Goal: Task Accomplishment & Management: Complete application form

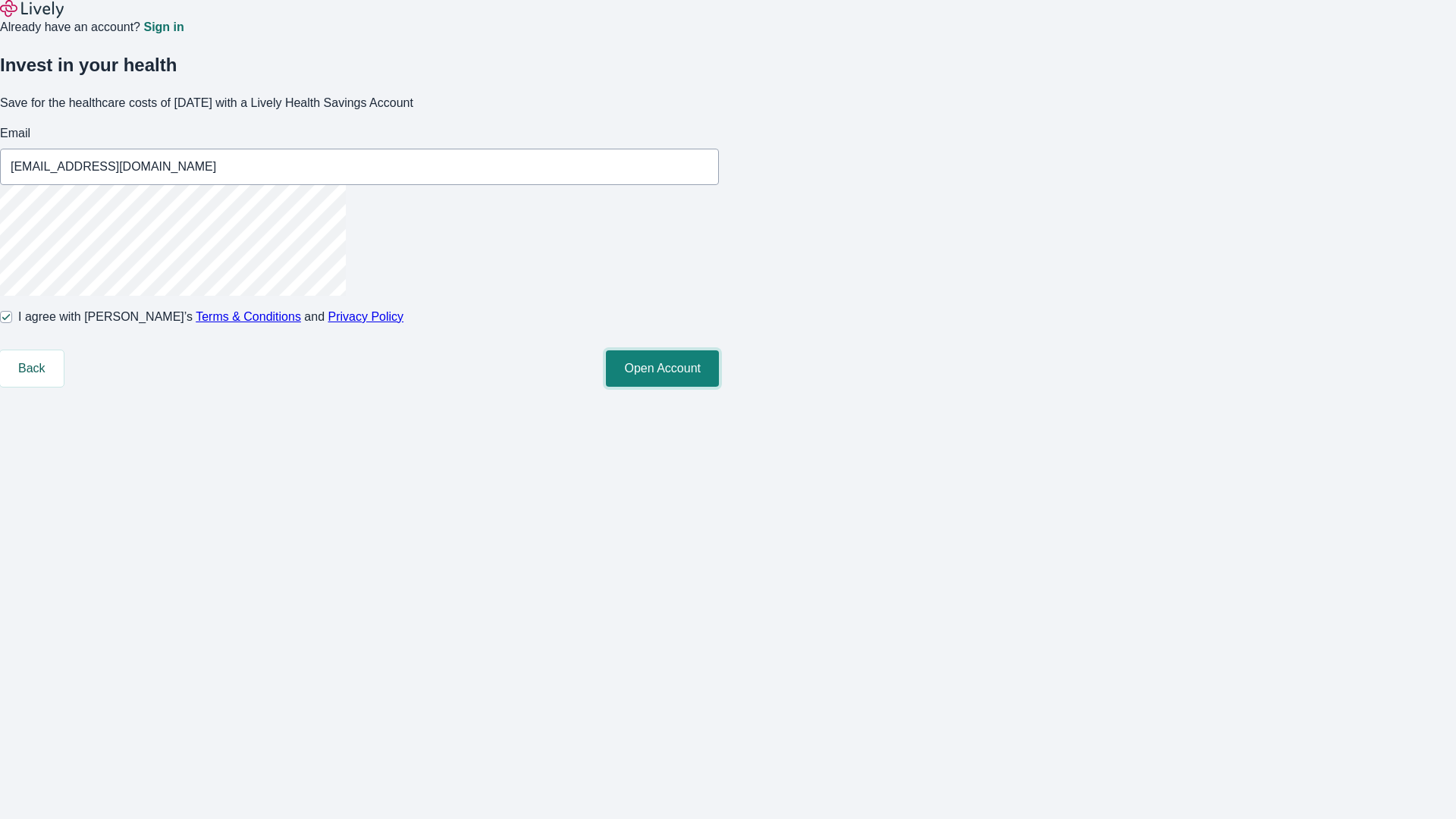
click at [719, 387] on button "Open Account" at bounding box center [662, 368] width 113 height 37
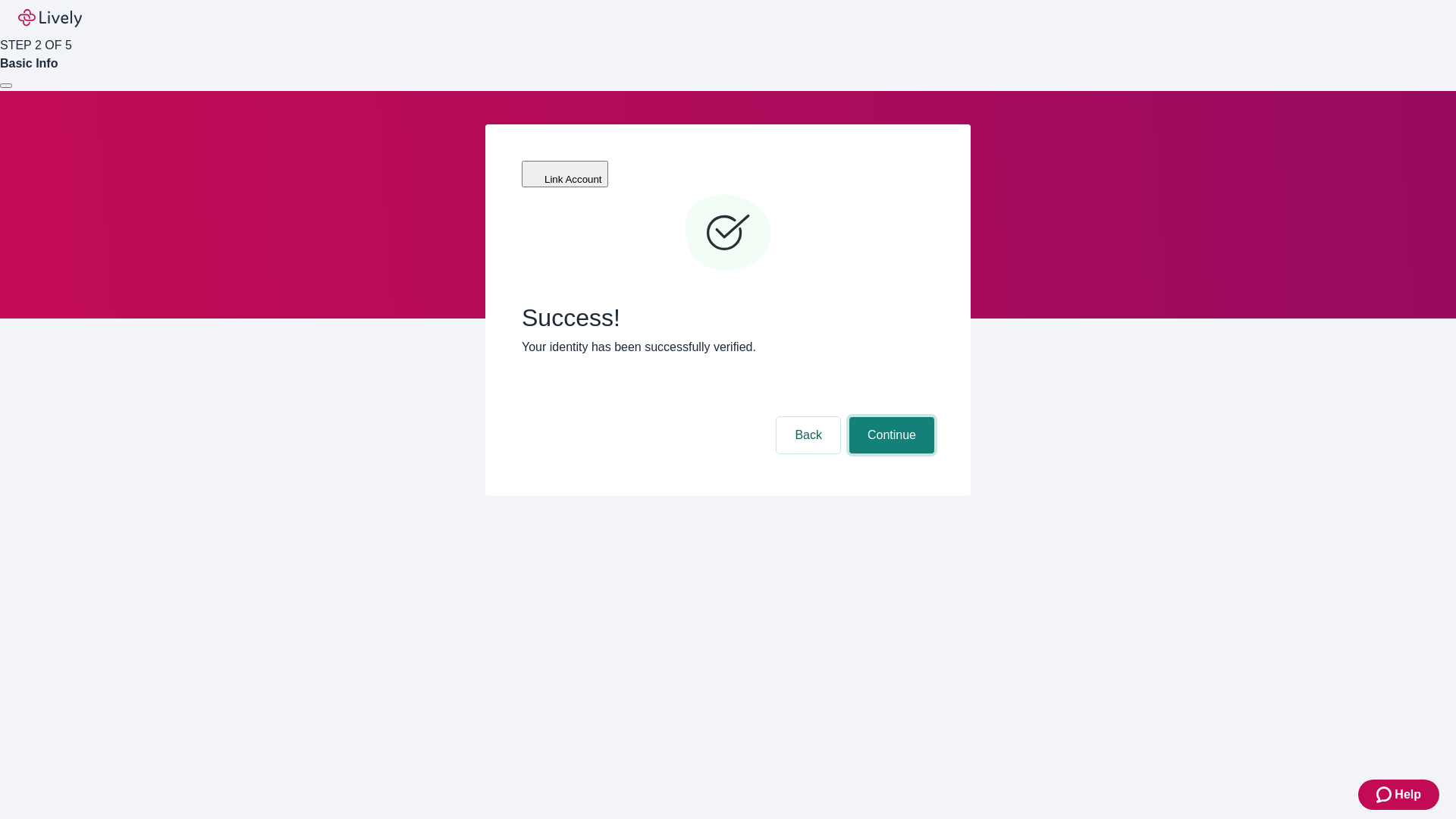
click at [890, 417] on button "Continue" at bounding box center [892, 436] width 85 height 37
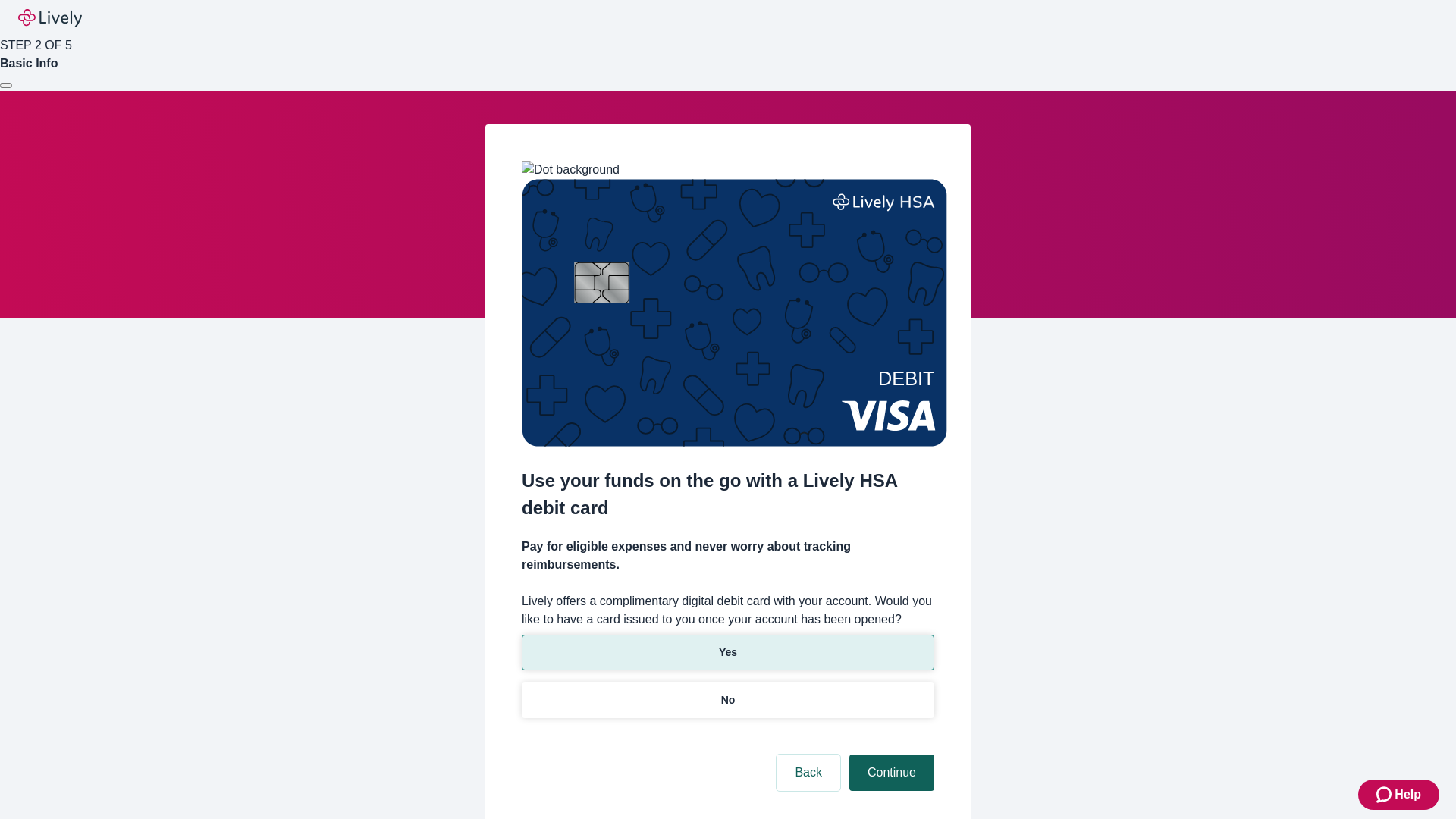
click at [727, 645] on p "Yes" at bounding box center [728, 653] width 18 height 16
click at [890, 754] on button "Continue" at bounding box center [892, 773] width 85 height 37
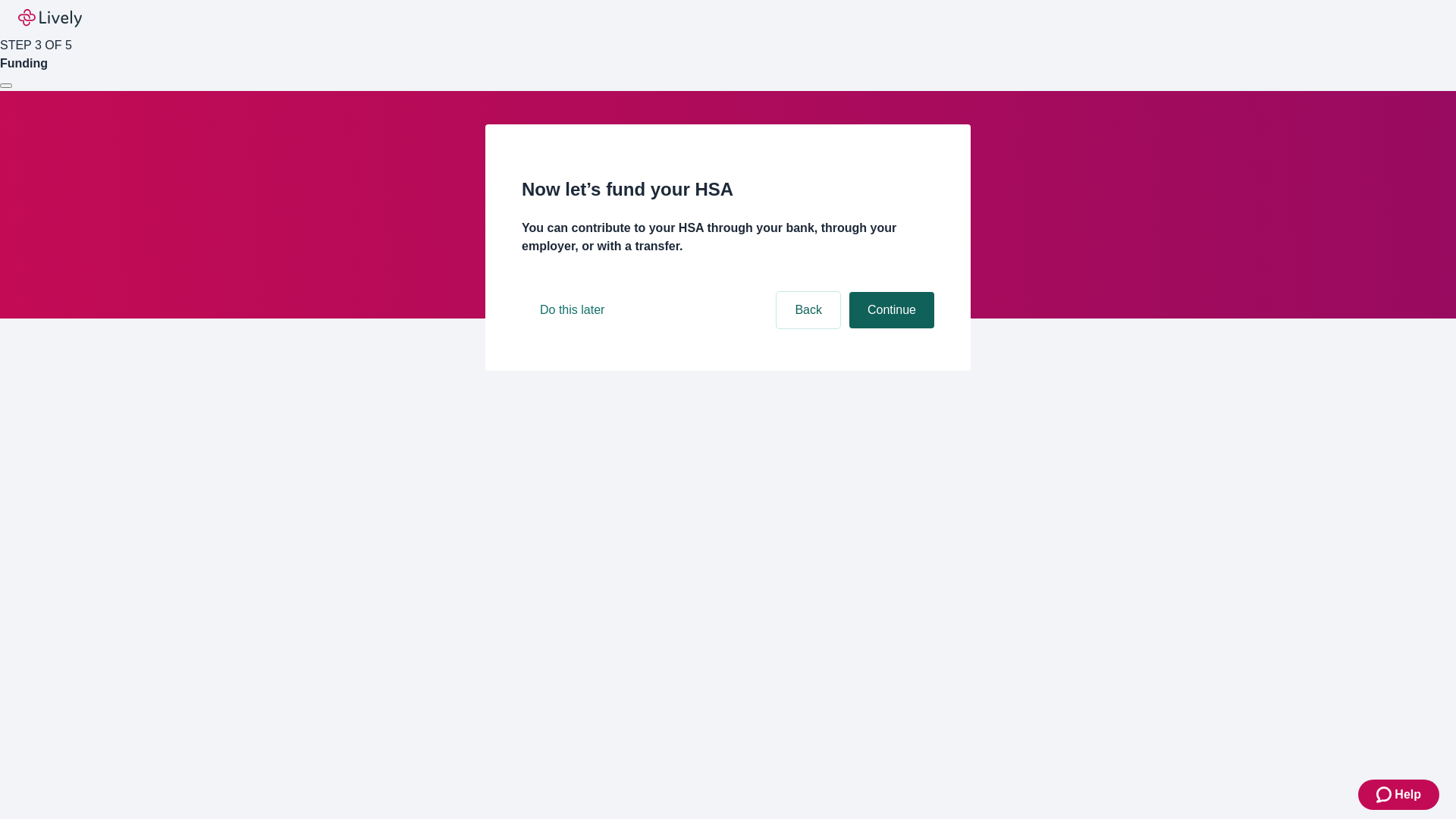
click at [890, 328] on button "Continue" at bounding box center [892, 311] width 85 height 37
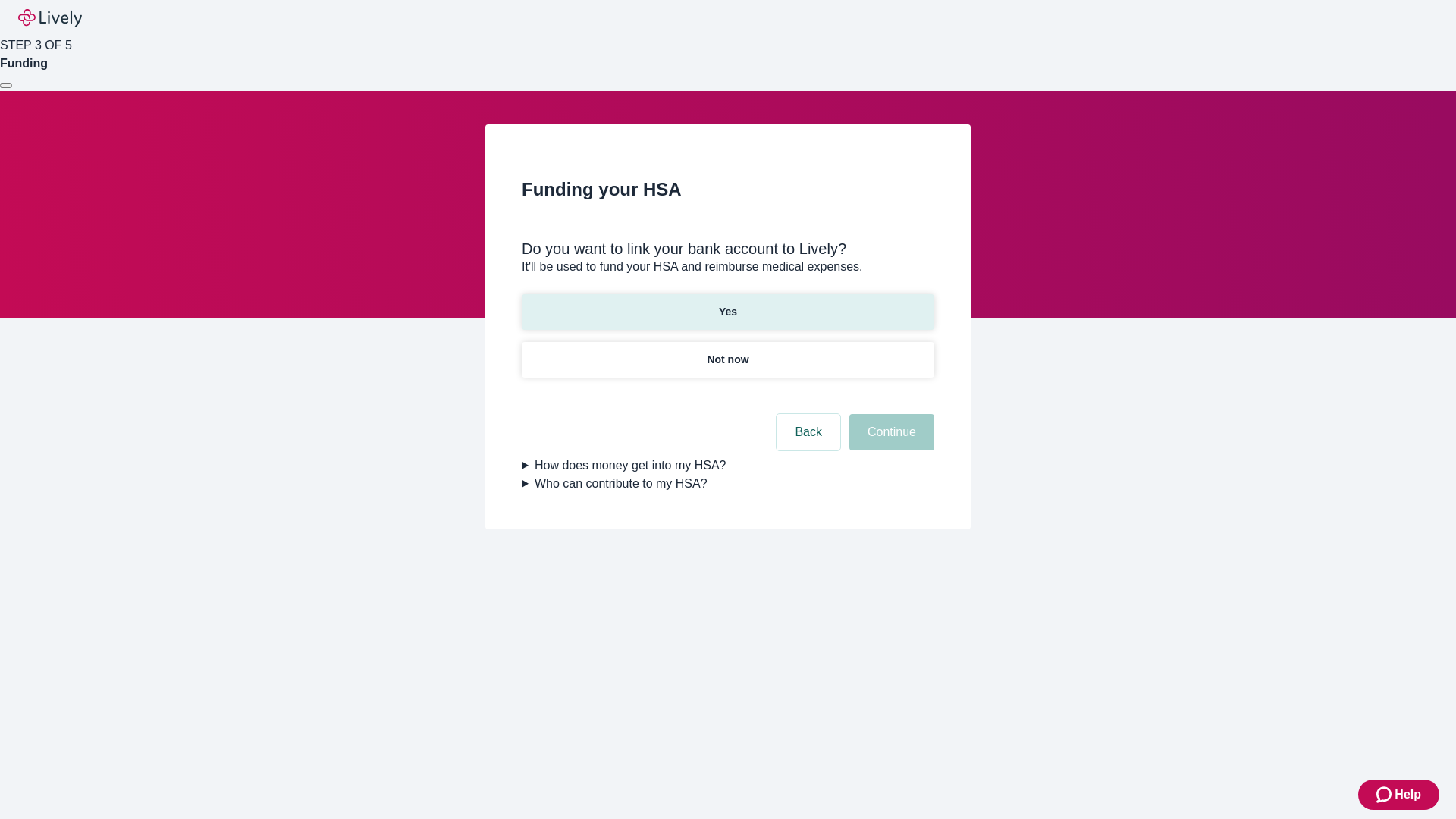
click at [727, 304] on p "Yes" at bounding box center [728, 312] width 18 height 16
click at [890, 414] on button "Continue" at bounding box center [892, 432] width 85 height 37
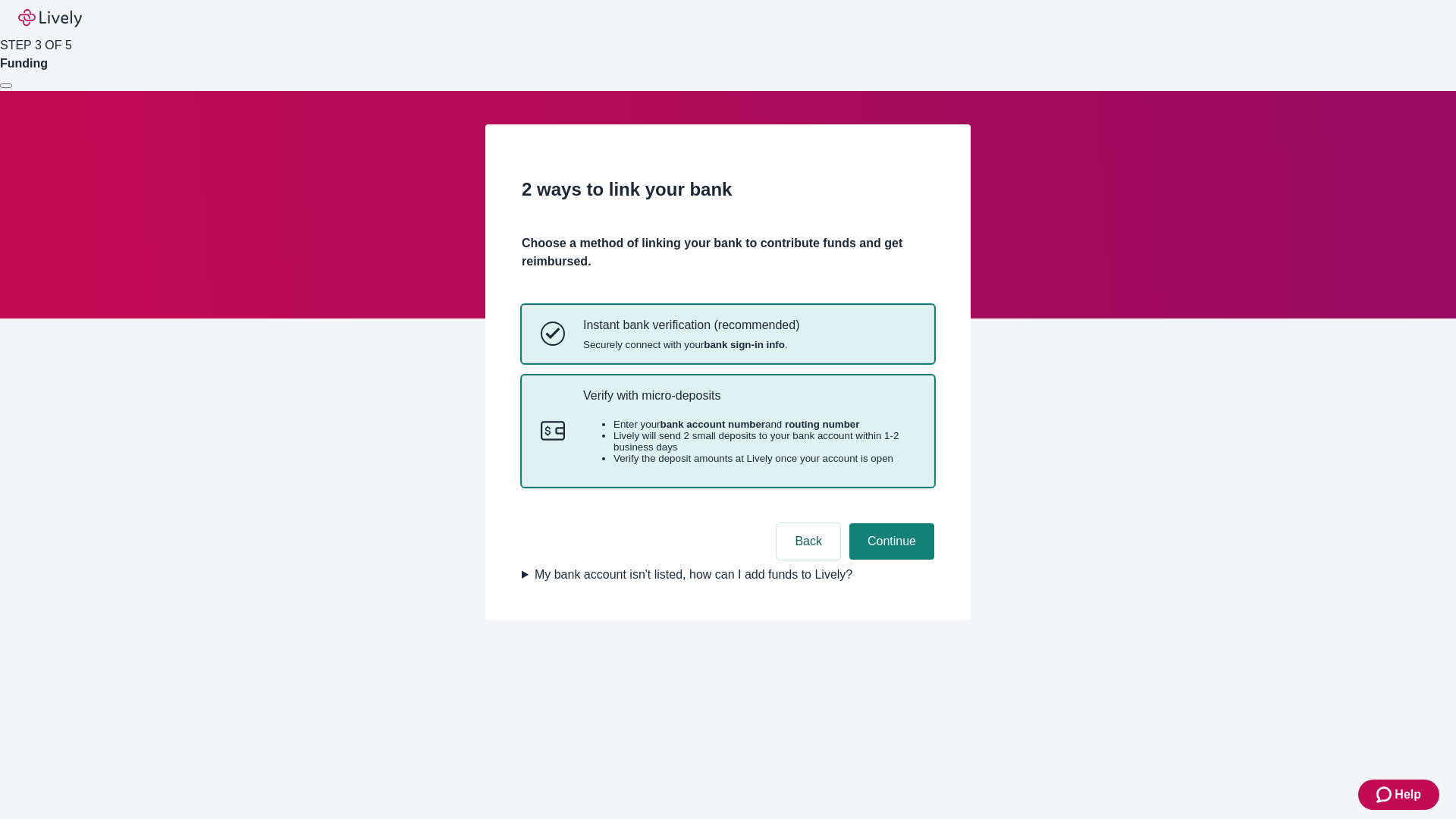
click at [748, 402] on p "Verify with micro-deposits" at bounding box center [750, 396] width 332 height 14
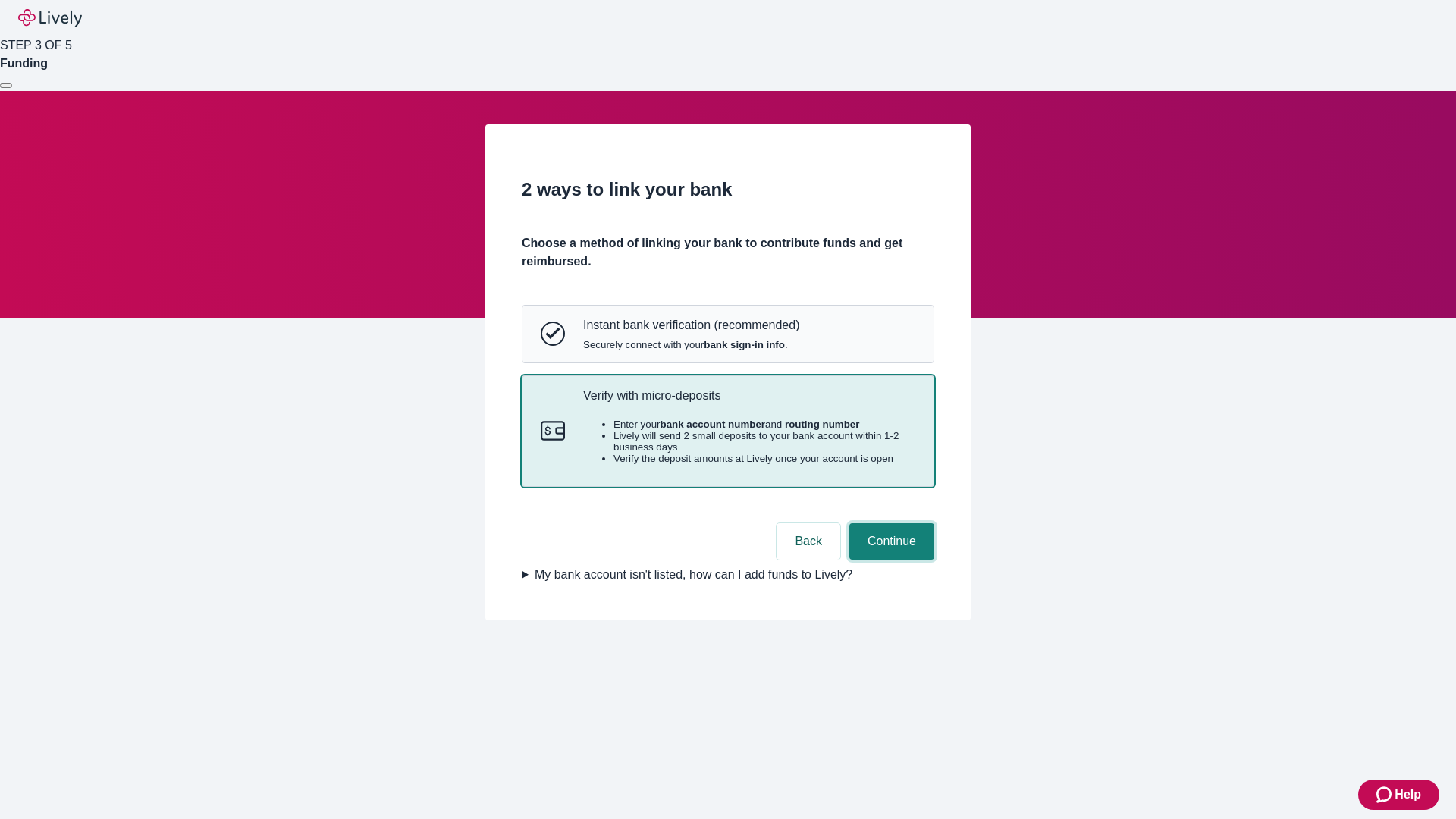
click at [890, 560] on button "Continue" at bounding box center [892, 542] width 85 height 37
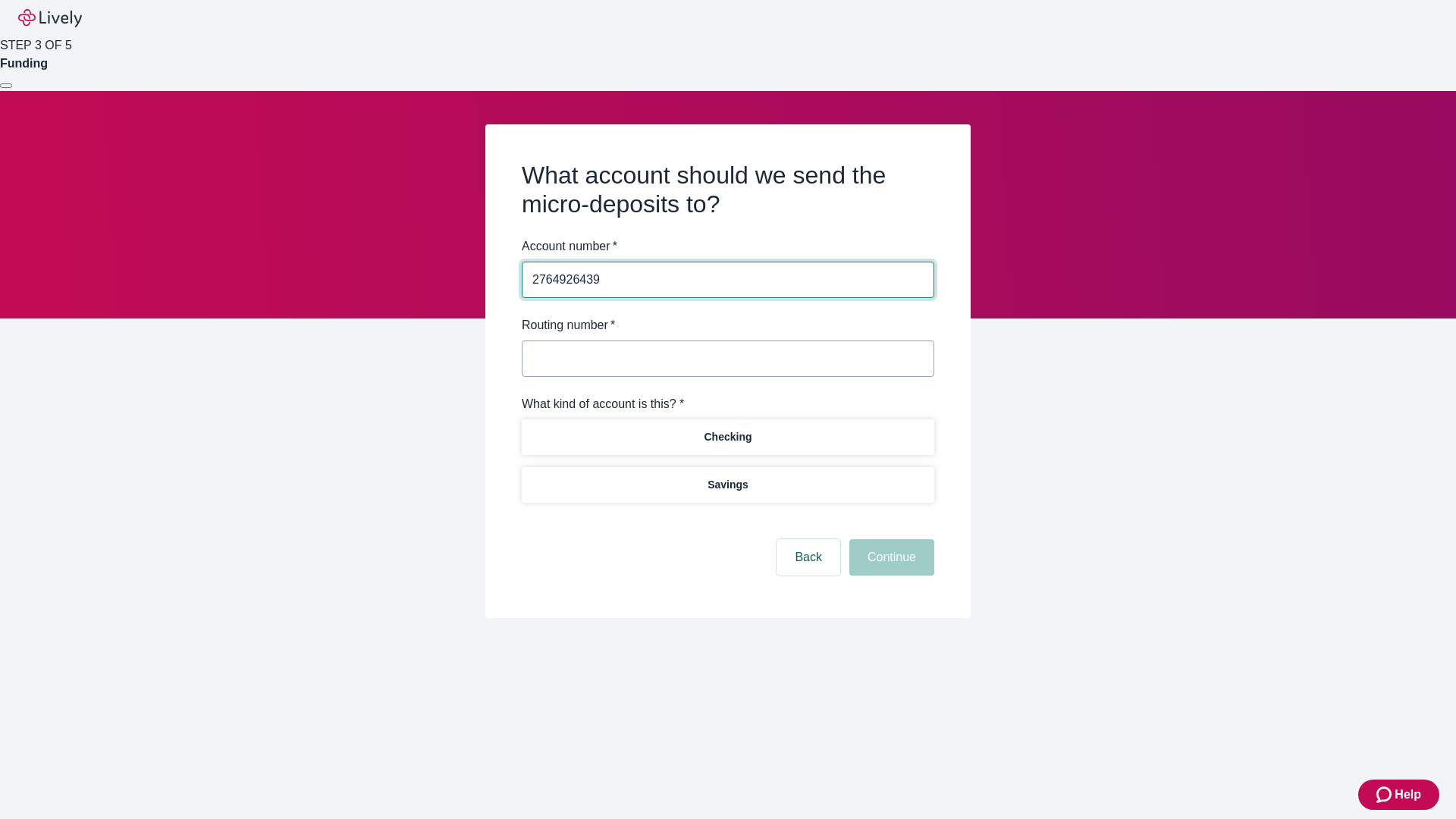
type input "2764926439"
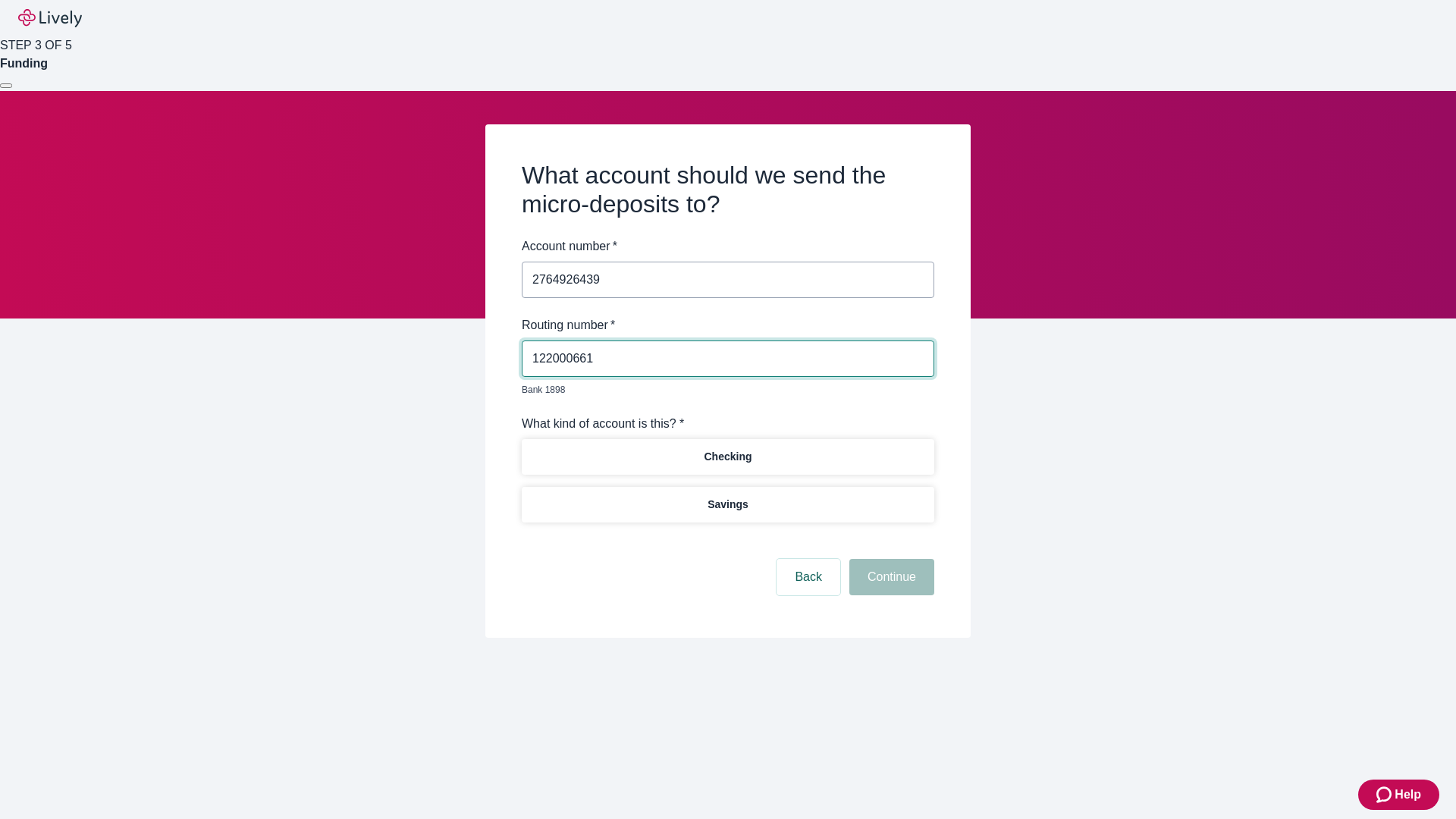
type input "122000661"
click at [727, 449] on p "Checking" at bounding box center [727, 457] width 48 height 16
click at [890, 560] on button "Continue" at bounding box center [892, 578] width 85 height 37
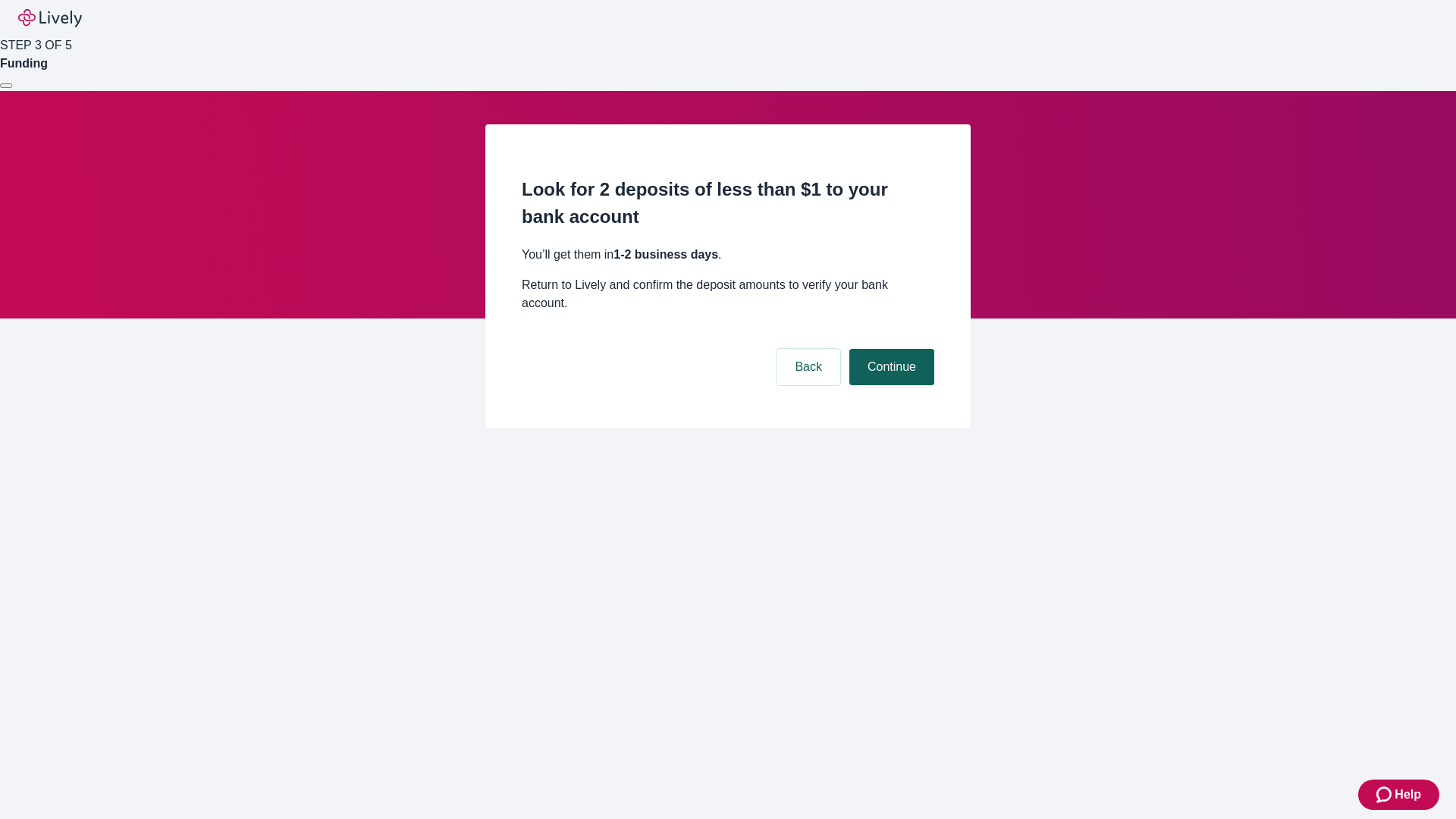
click at [890, 349] on button "Continue" at bounding box center [892, 368] width 85 height 37
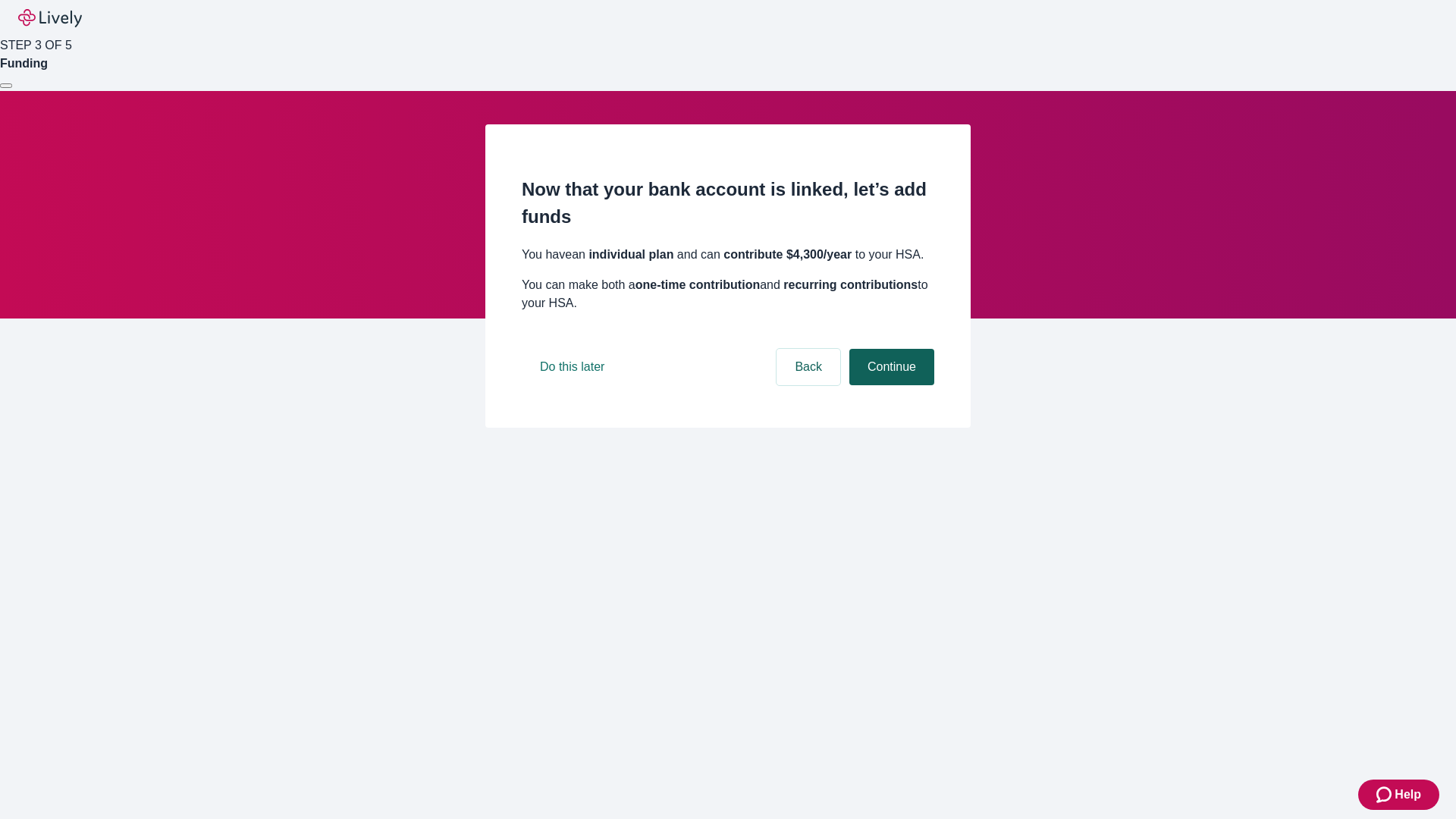
click at [890, 385] on button "Continue" at bounding box center [892, 368] width 85 height 37
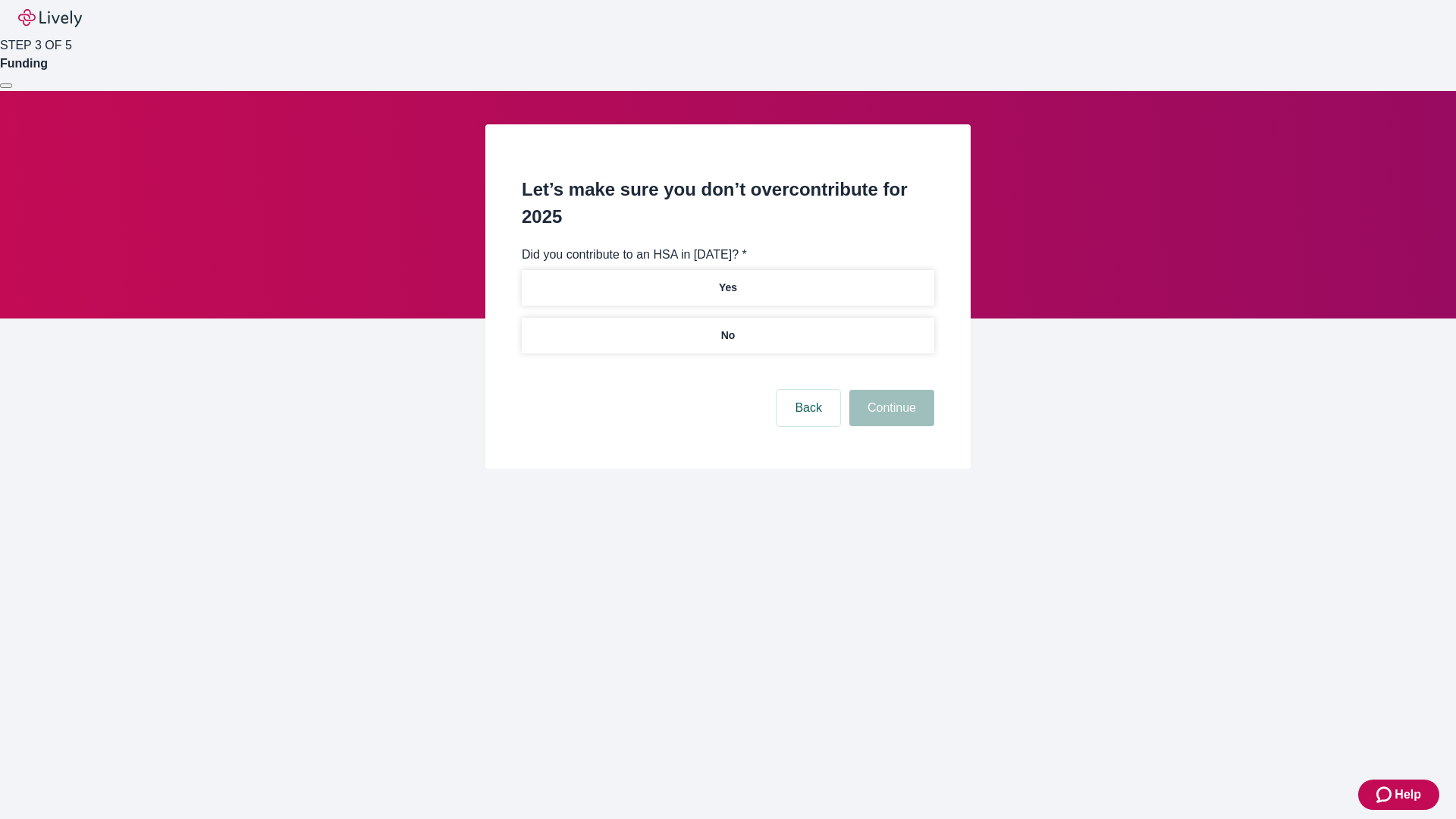
click at [727, 327] on p "No" at bounding box center [728, 335] width 14 height 16
click at [890, 389] on button "Continue" at bounding box center [892, 408] width 85 height 37
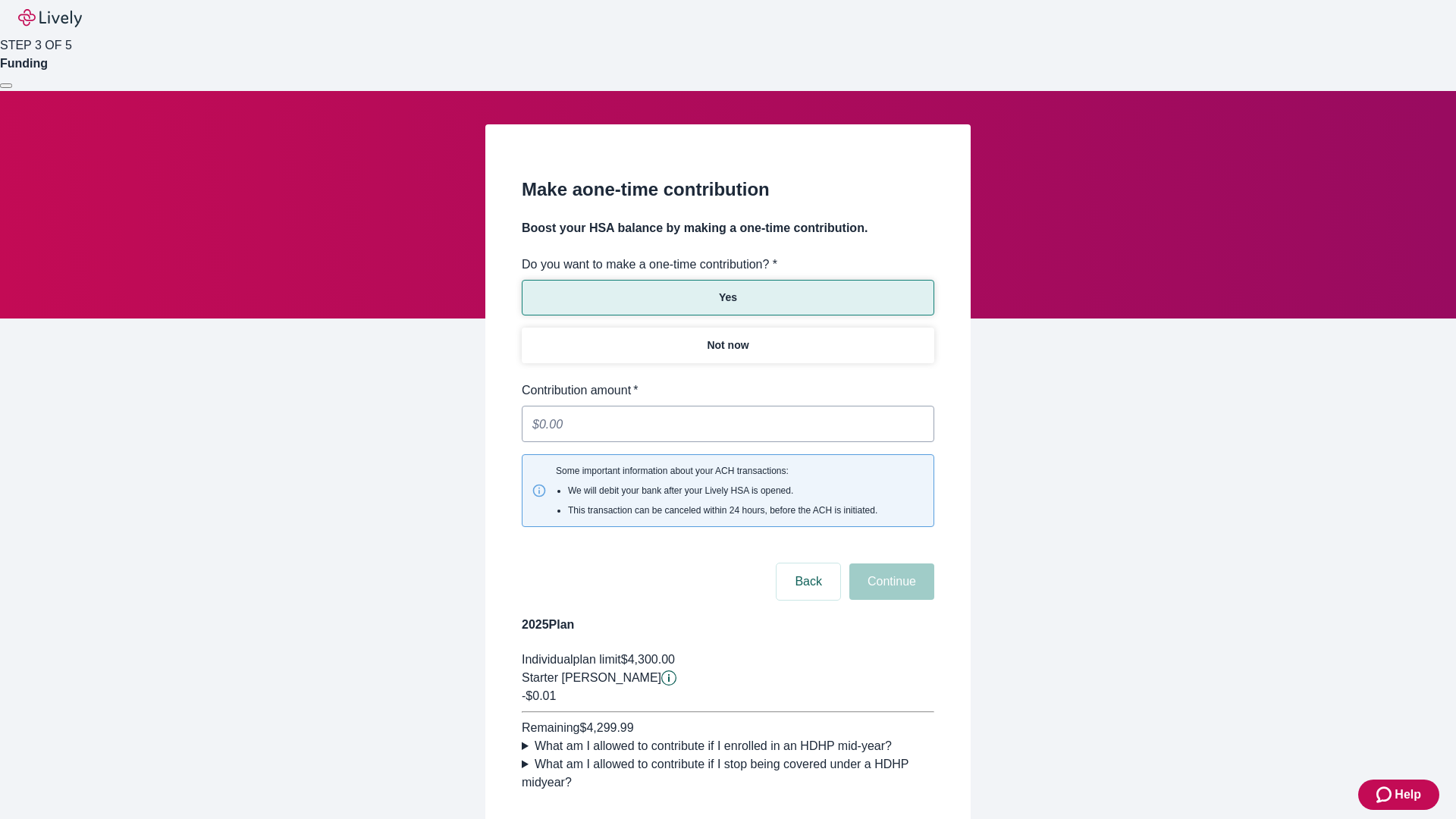
type input "0.01"
click at [890, 564] on button "Continue" at bounding box center [892, 582] width 85 height 37
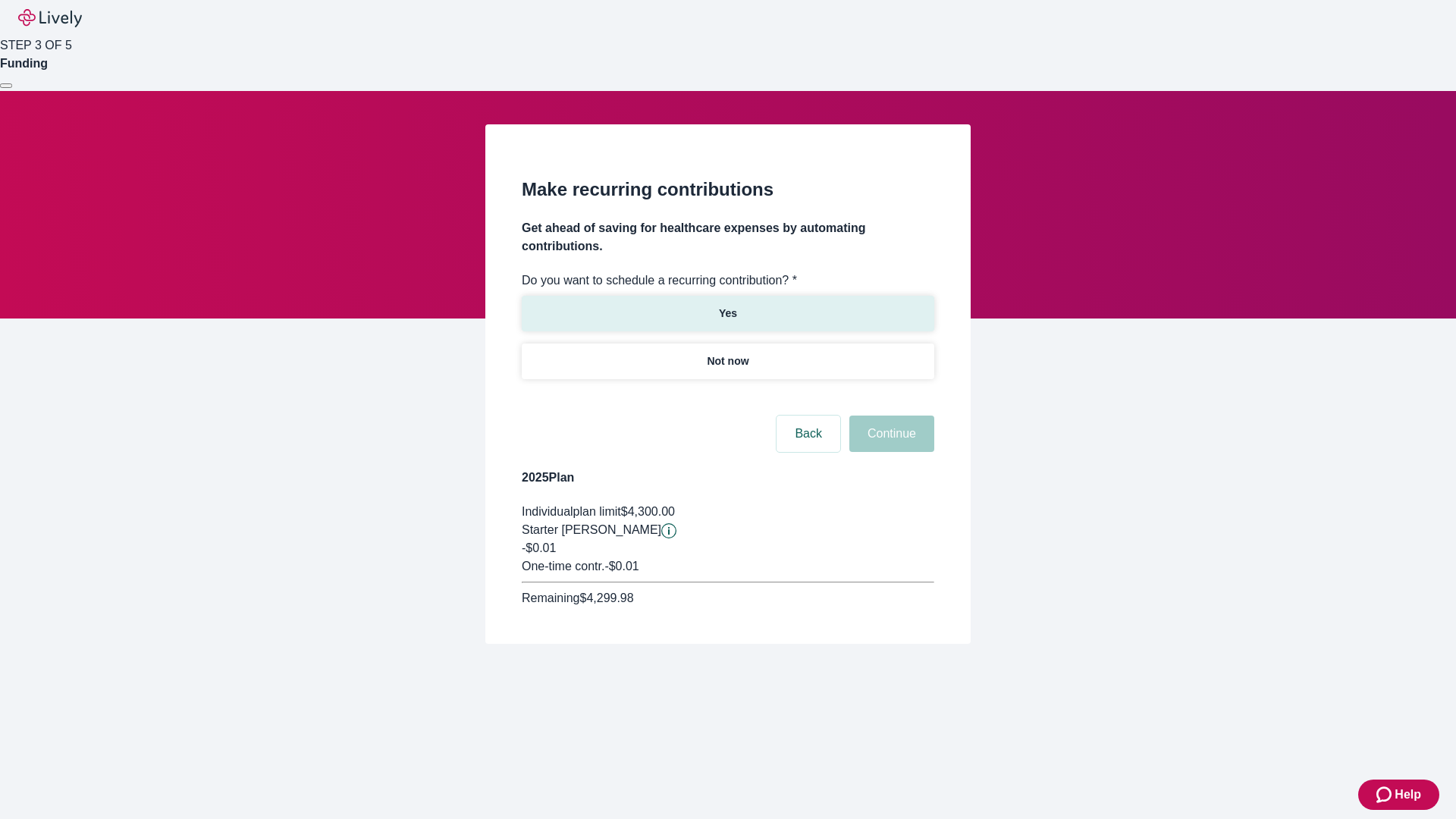
click at [727, 305] on p "Yes" at bounding box center [728, 313] width 18 height 16
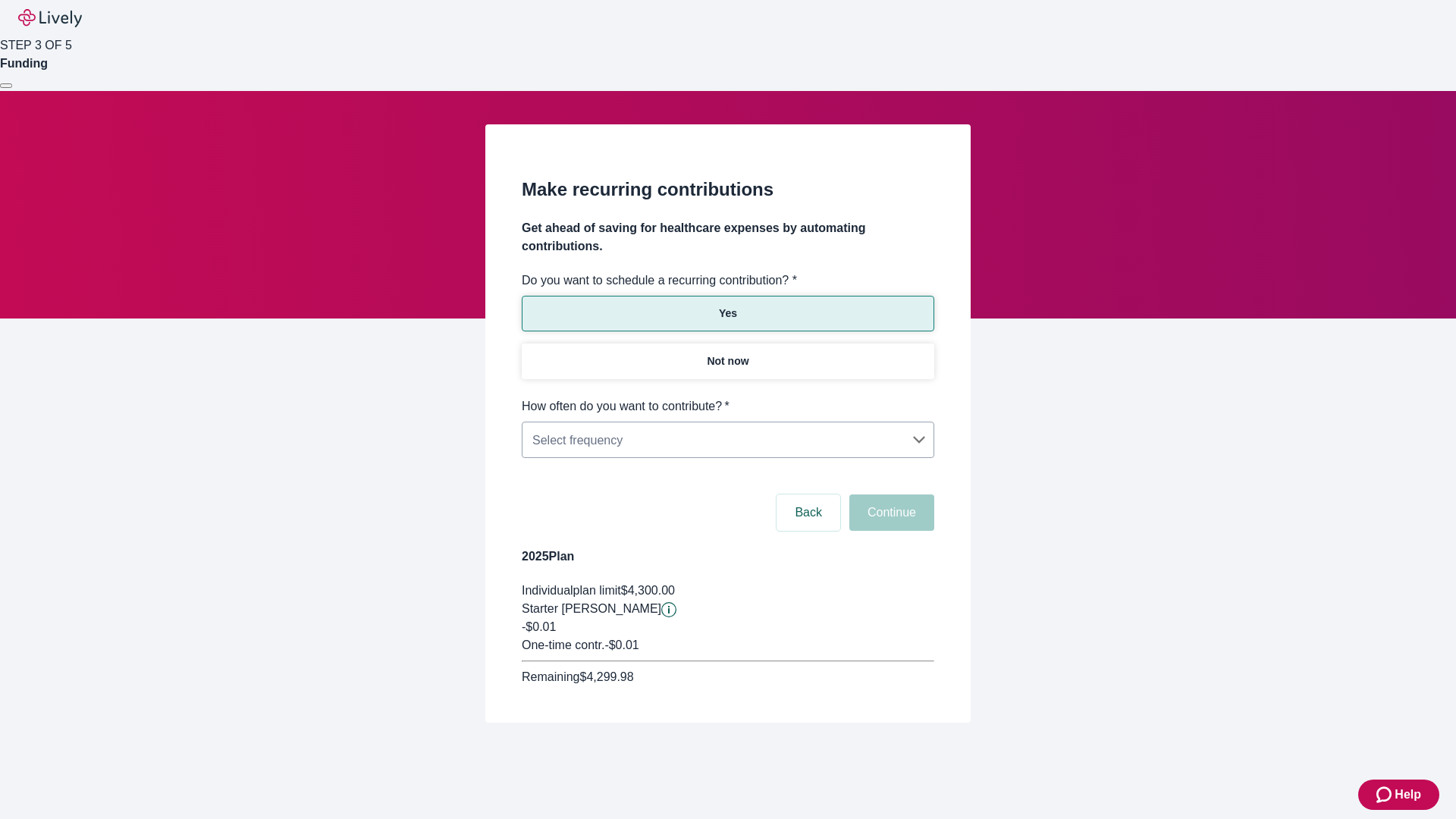
click at [727, 397] on body "Help STEP 3 OF 5 Funding Make recurring contributions Get ahead of saving for h…" at bounding box center [728, 397] width 1456 height 795
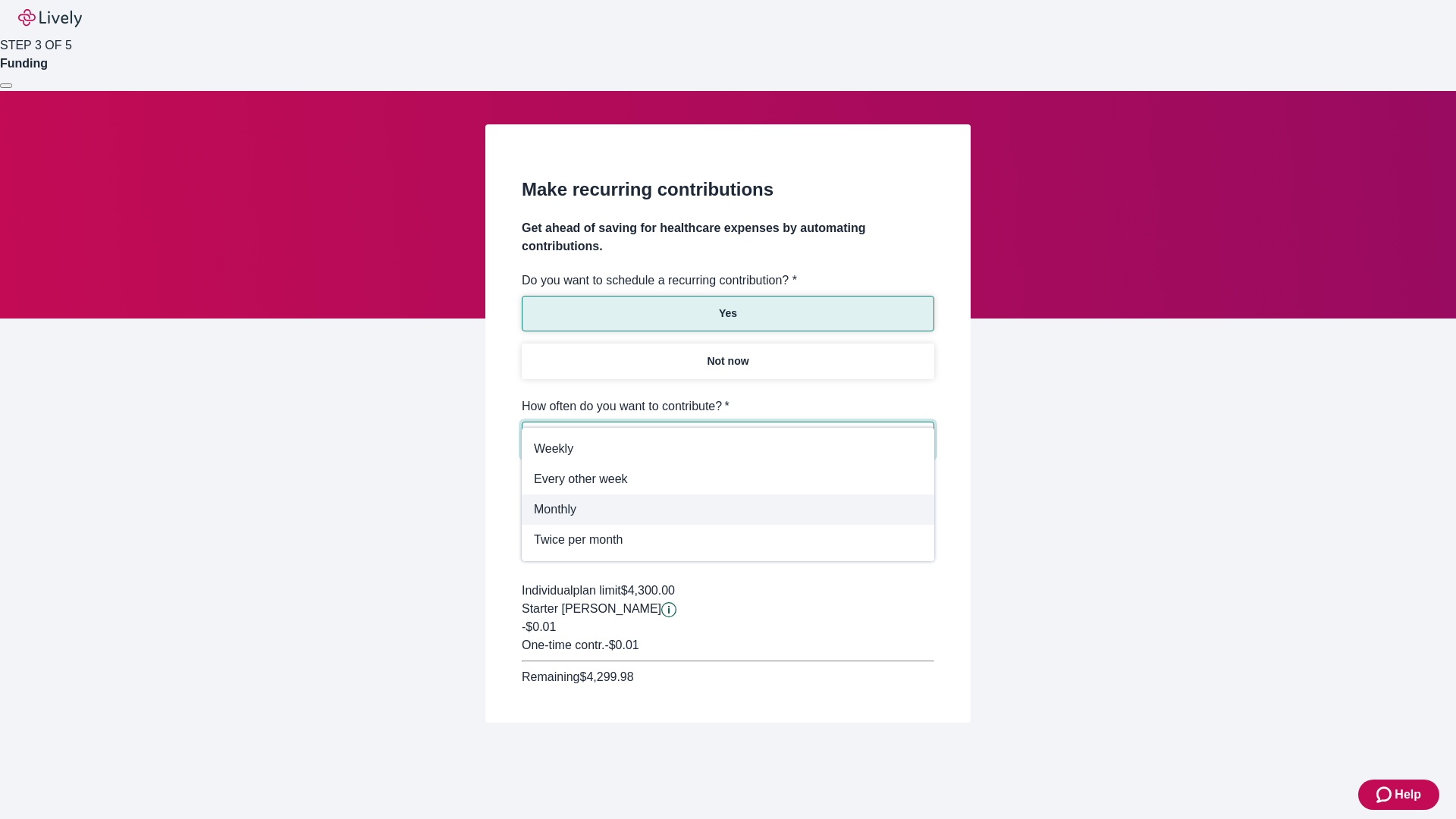
click at [728, 509] on span "Monthly" at bounding box center [728, 509] width 388 height 18
type input "Monthly"
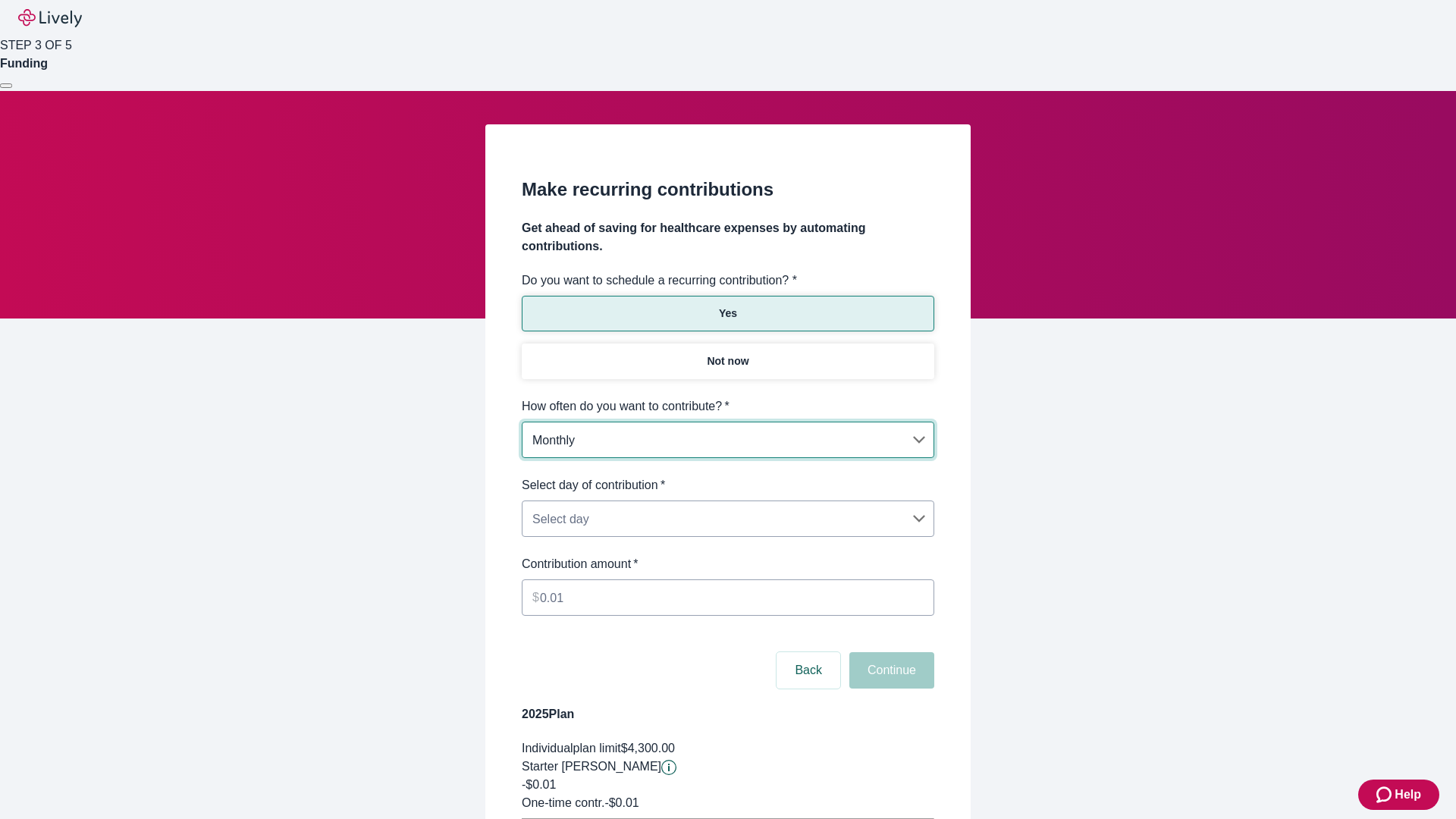
click at [727, 476] on body "Help STEP 3 OF 5 Funding Make recurring contributions Get ahead of saving for h…" at bounding box center [728, 476] width 1456 height 953
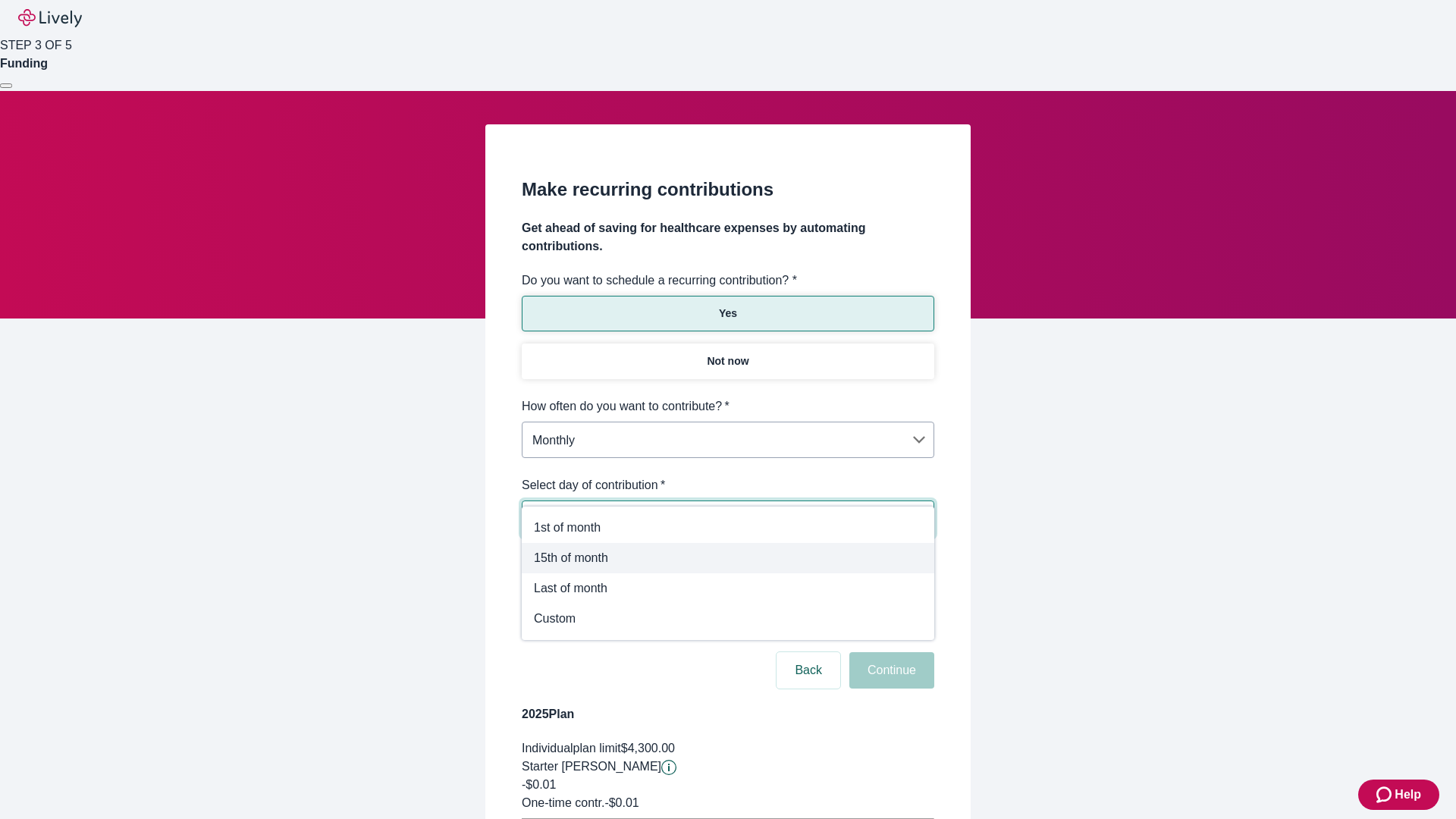
click at [728, 558] on span "15th of month" at bounding box center [728, 558] width 388 height 18
type input "Monthly15th"
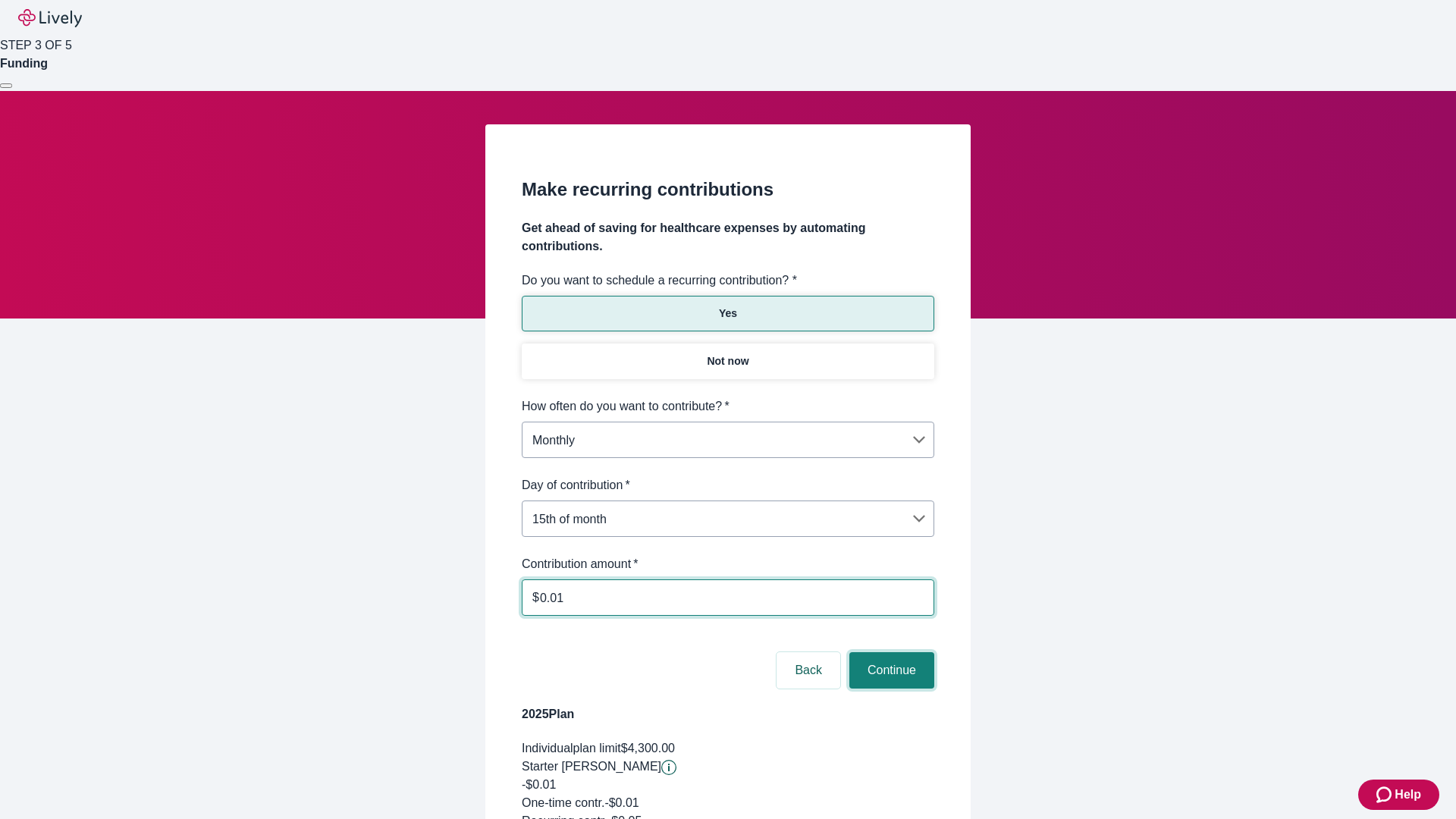
click at [890, 652] on button "Continue" at bounding box center [892, 670] width 85 height 37
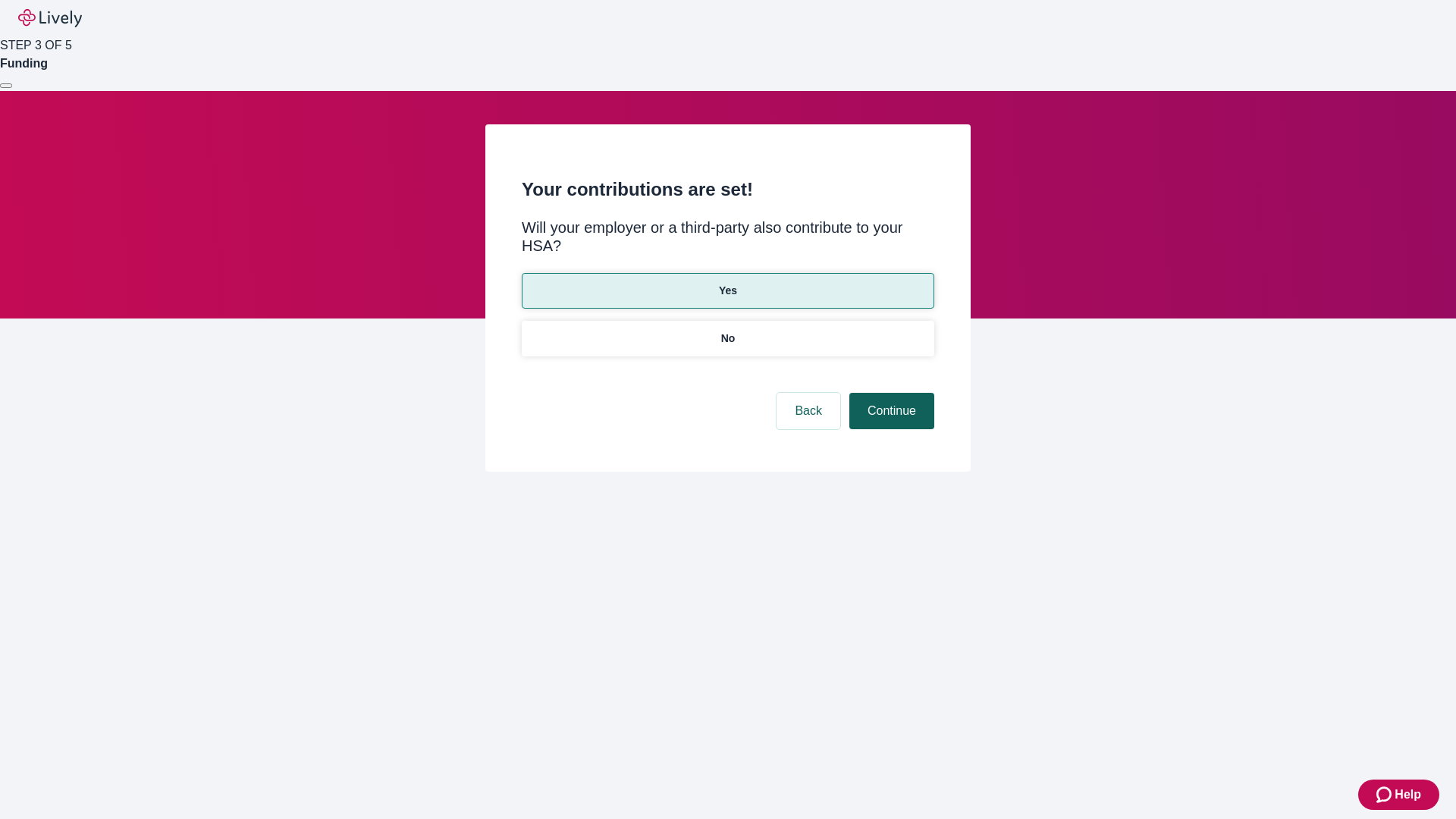
click at [890, 393] on button "Continue" at bounding box center [892, 411] width 85 height 37
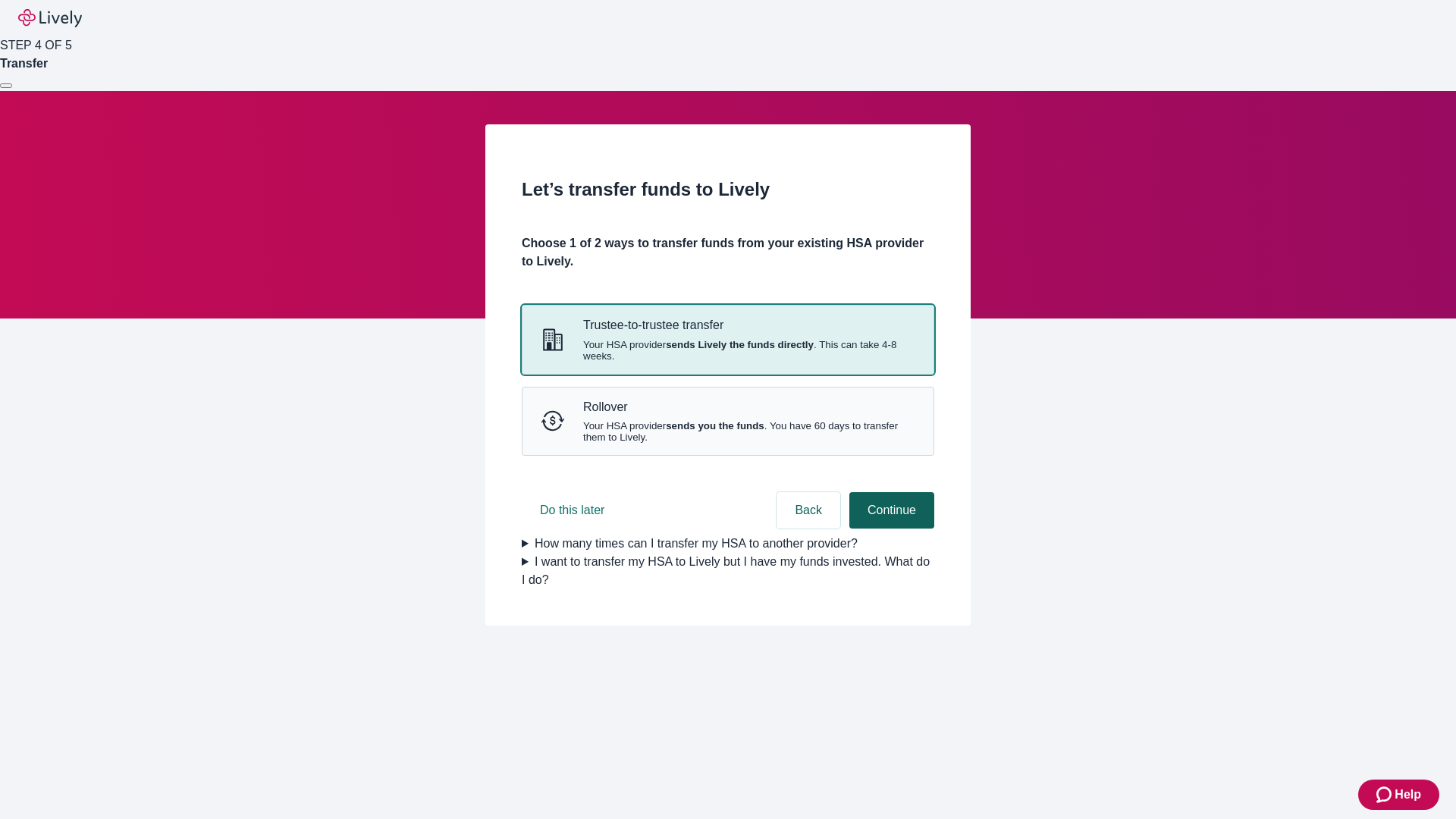
click at [727, 350] on strong "sends Lively the funds directly" at bounding box center [739, 344] width 148 height 11
click at [890, 528] on button "Continue" at bounding box center [892, 511] width 85 height 37
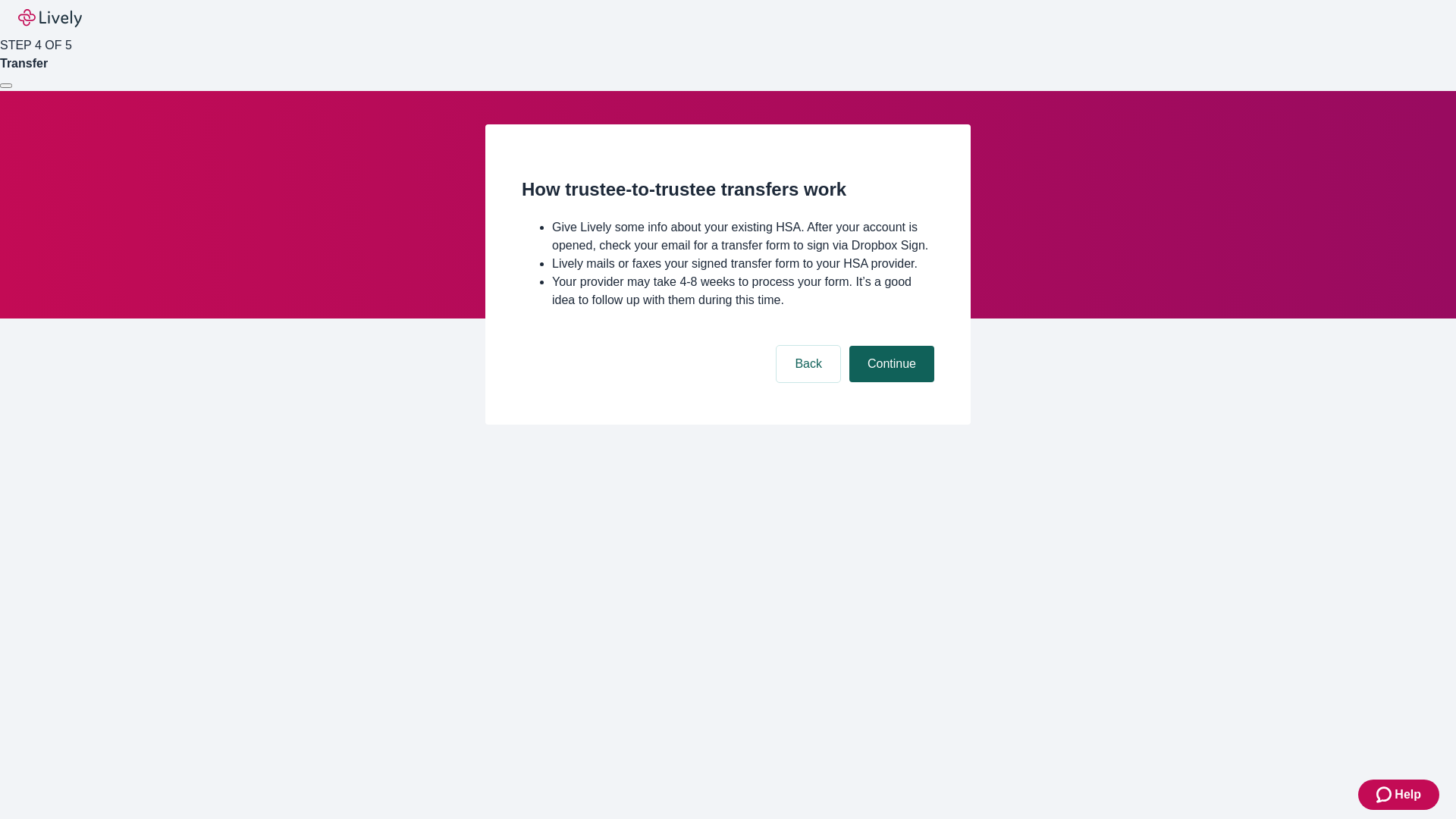
click at [890, 382] on button "Continue" at bounding box center [892, 364] width 85 height 37
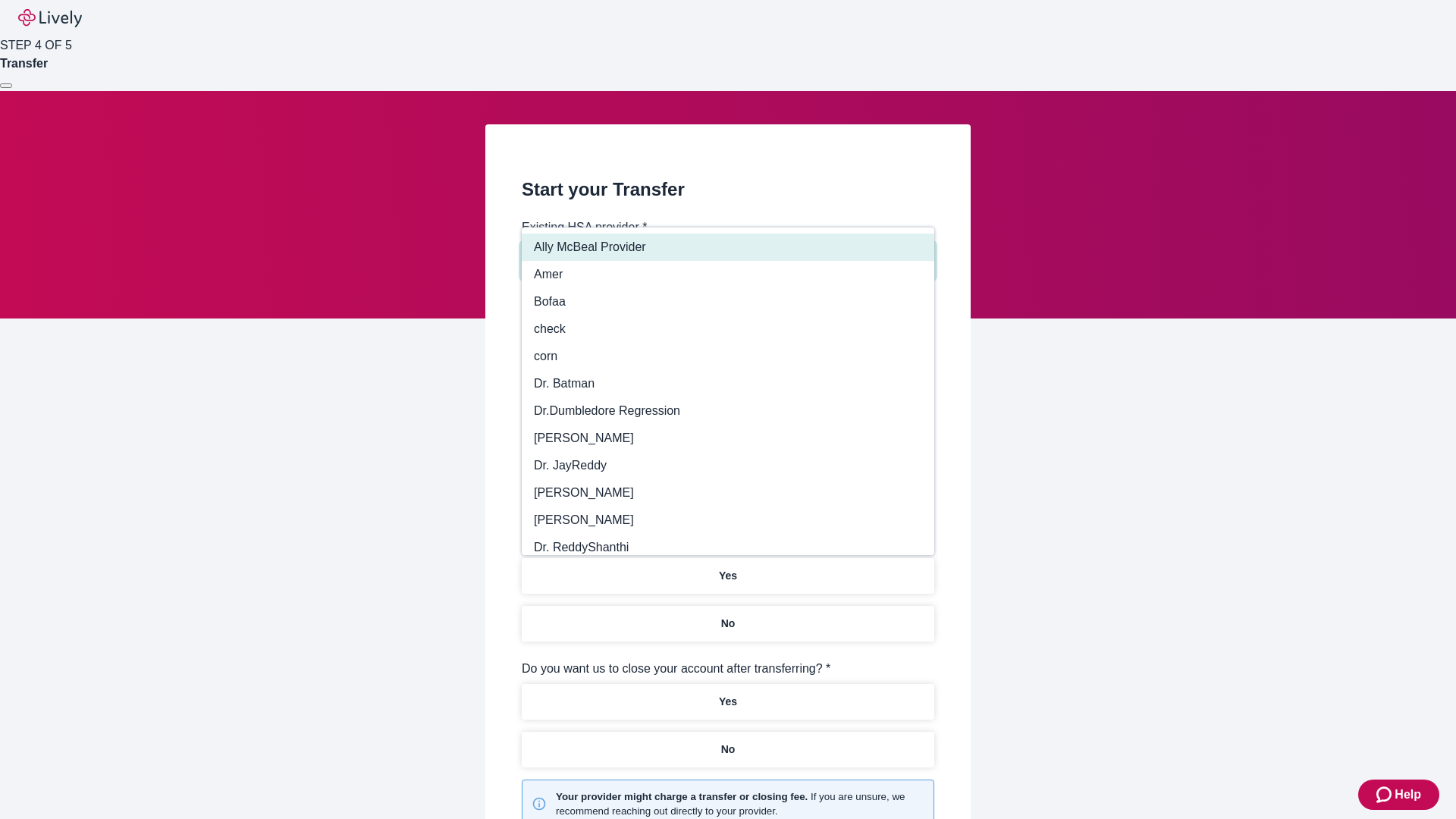
type input "Other"
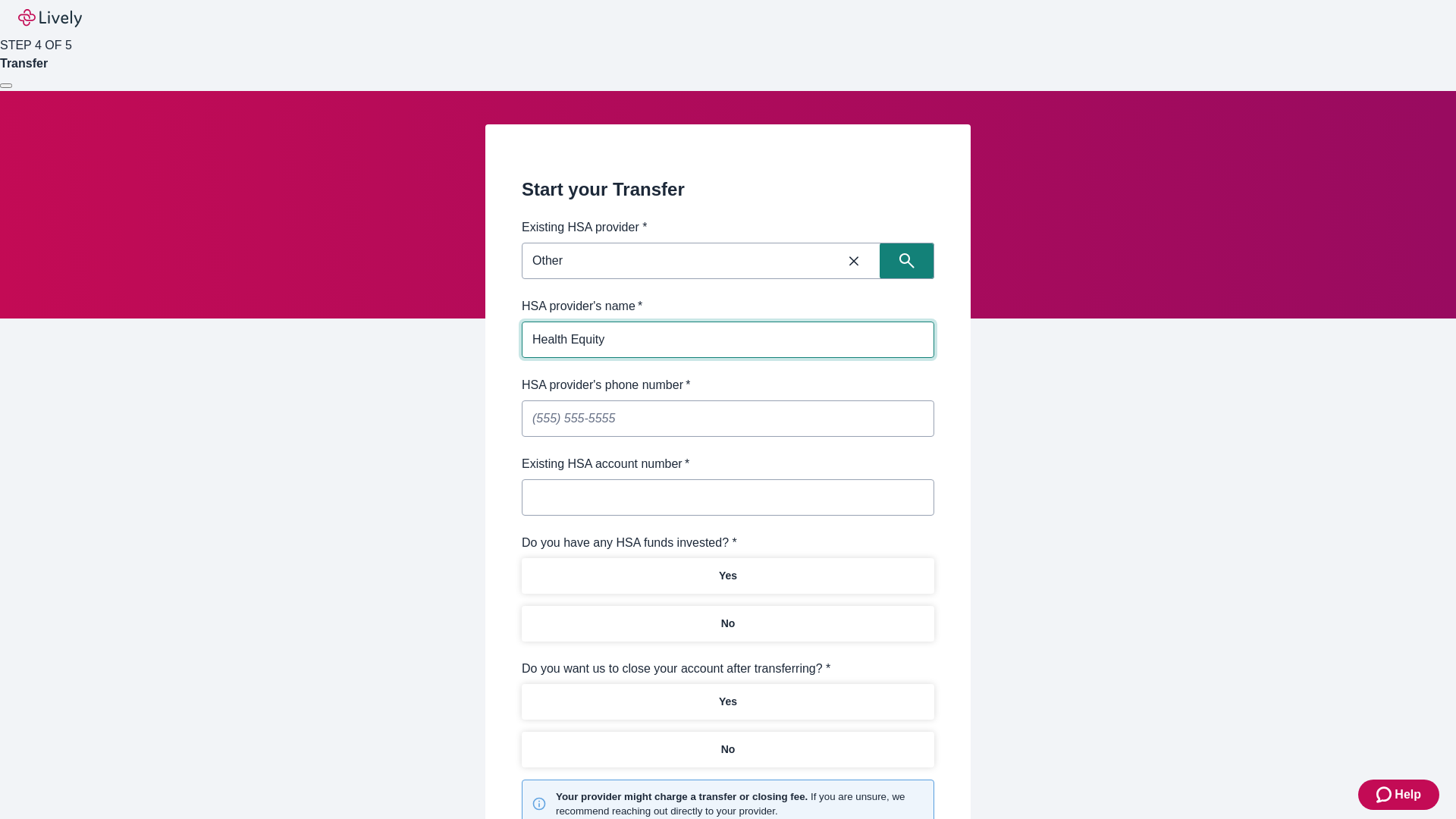
type input "Health Equity"
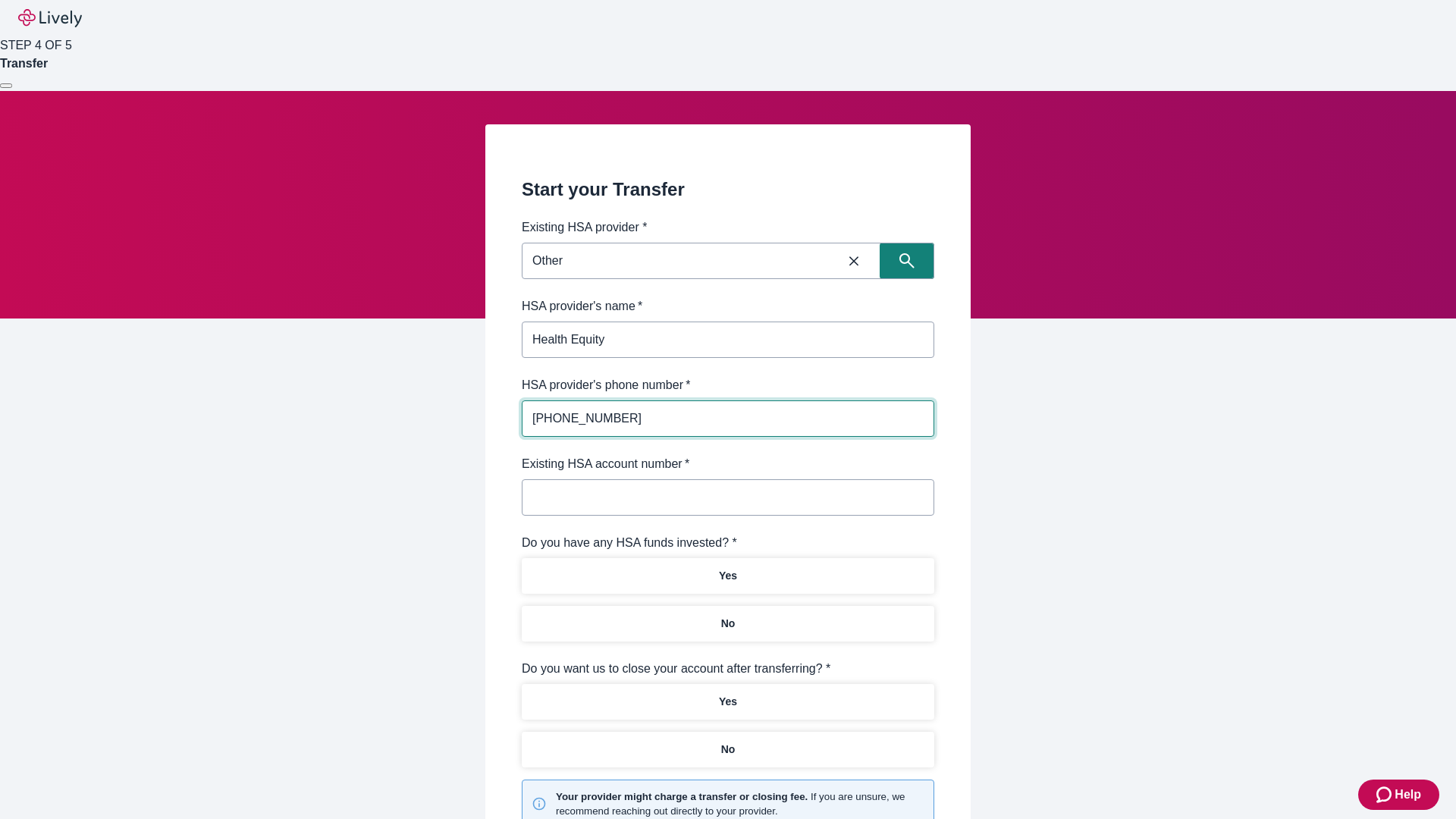
type input "[PHONE_NUMBER]"
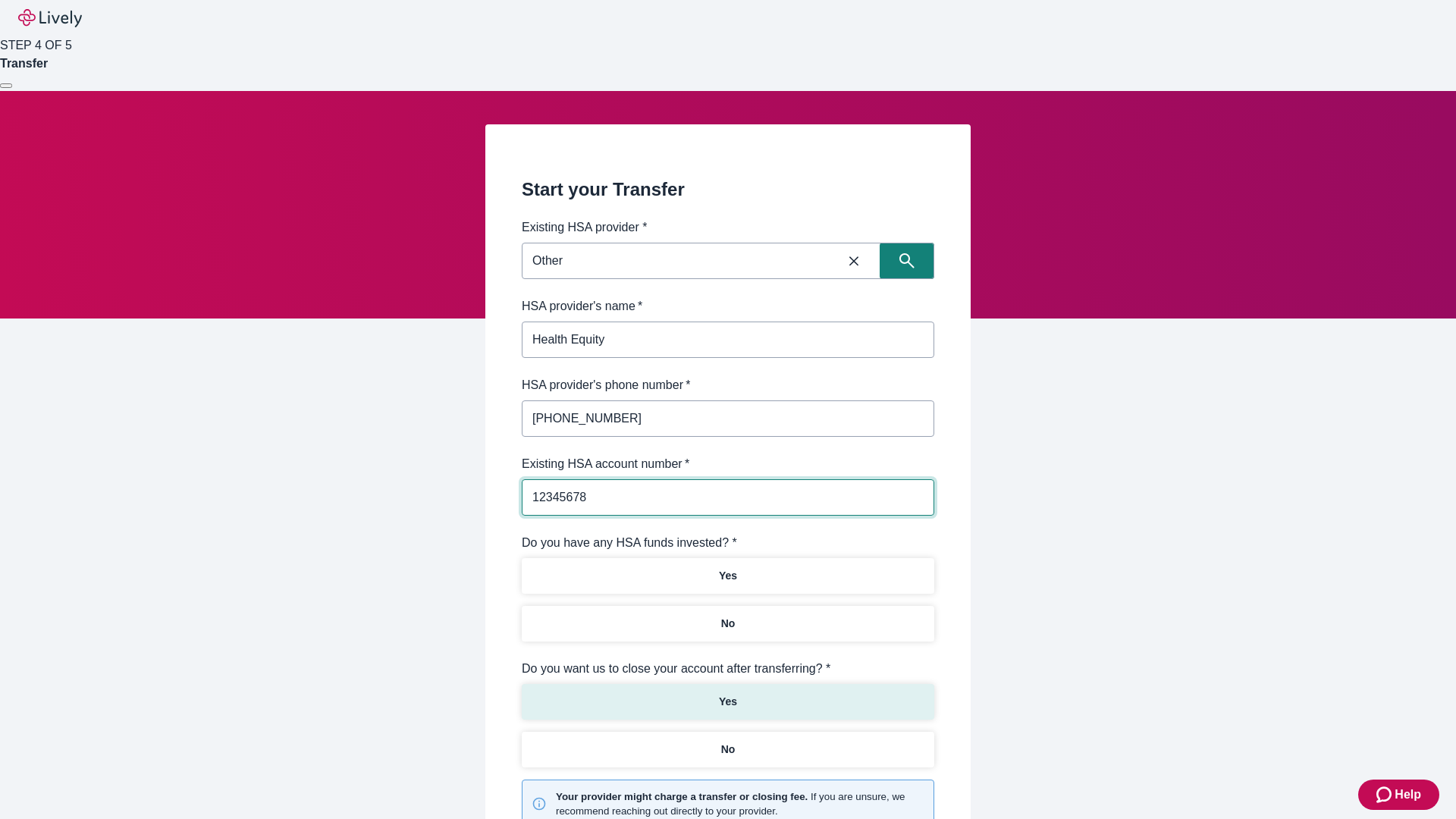
type input "12345678"
click at [727, 616] on p "No" at bounding box center [728, 624] width 14 height 16
click at [727, 694] on p "Yes" at bounding box center [728, 702] width 18 height 16
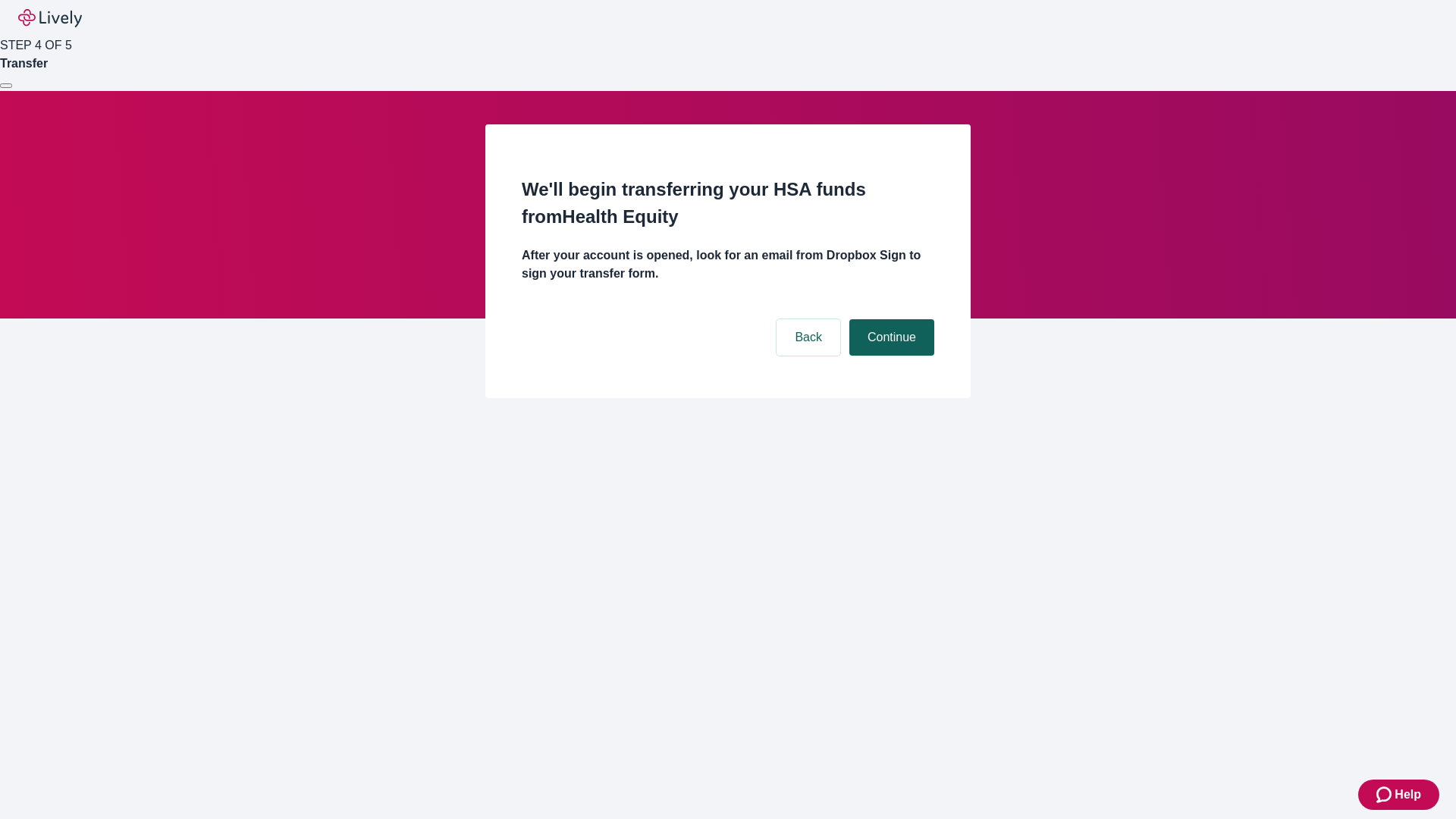
click at [890, 319] on button "Continue" at bounding box center [892, 338] width 85 height 37
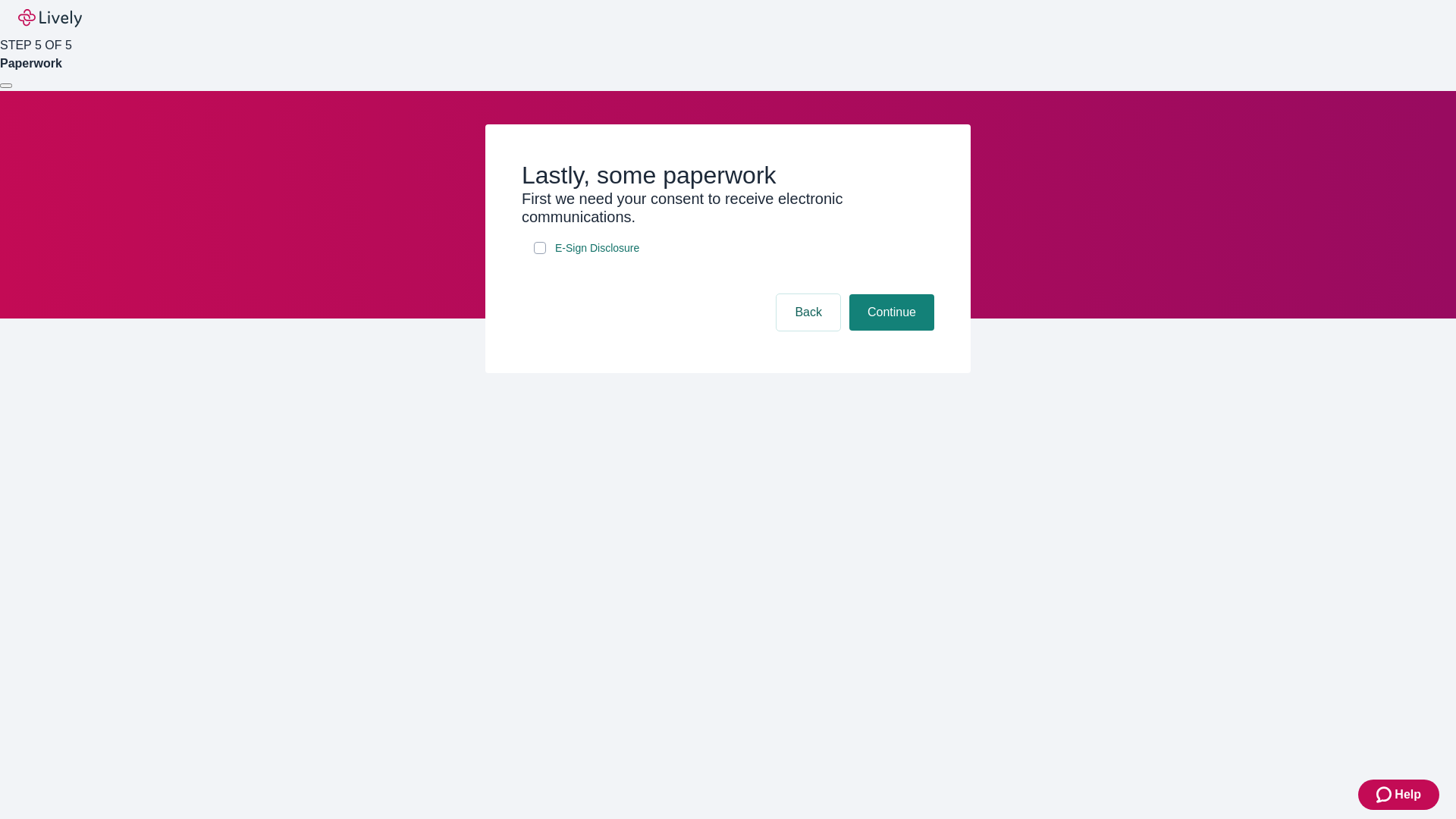
click at [540, 254] on input "E-Sign Disclosure" at bounding box center [540, 248] width 12 height 12
checkbox input "true"
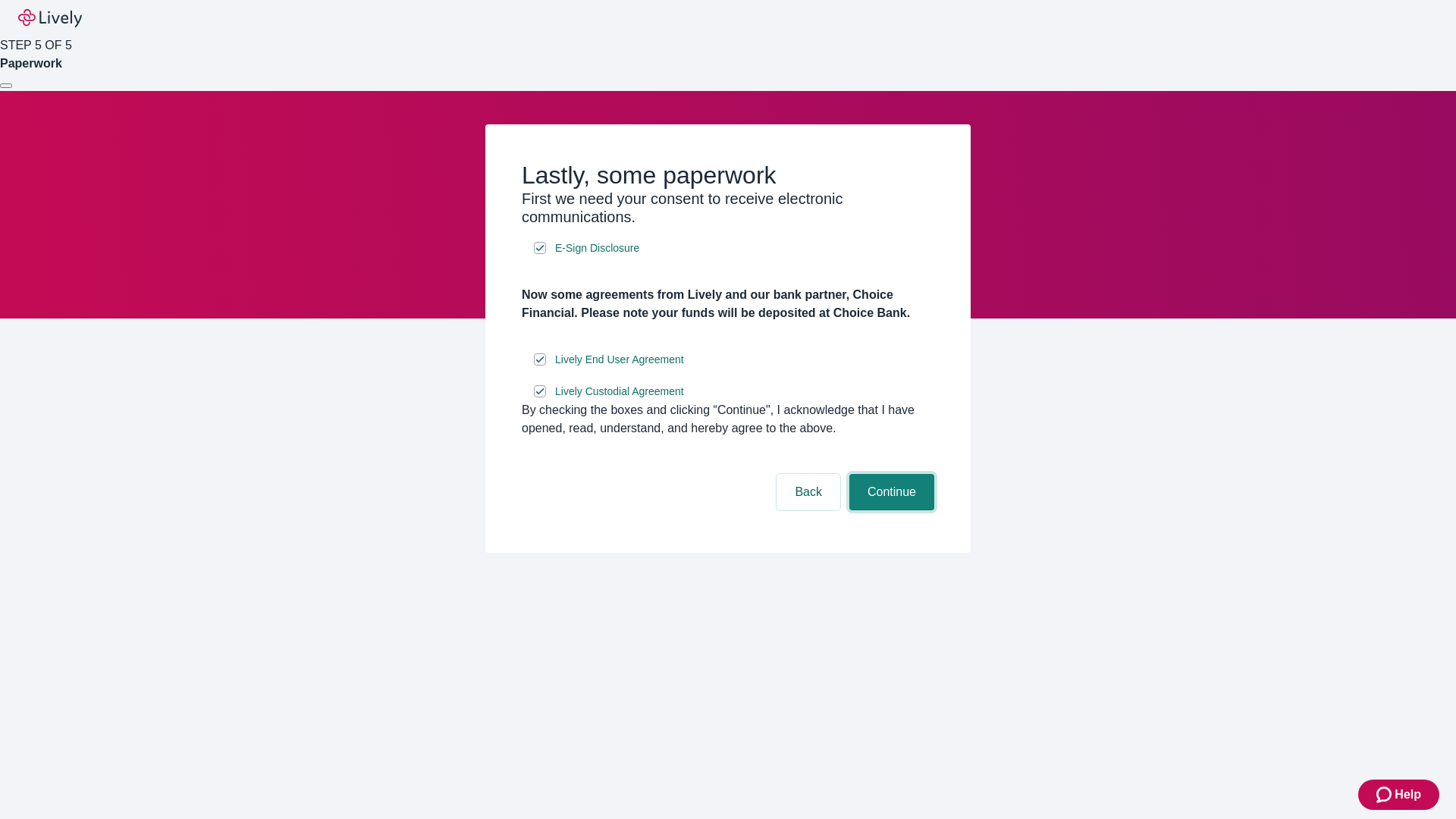
click at [890, 510] on button "Continue" at bounding box center [892, 493] width 85 height 37
